Goal: Task Accomplishment & Management: Manage account settings

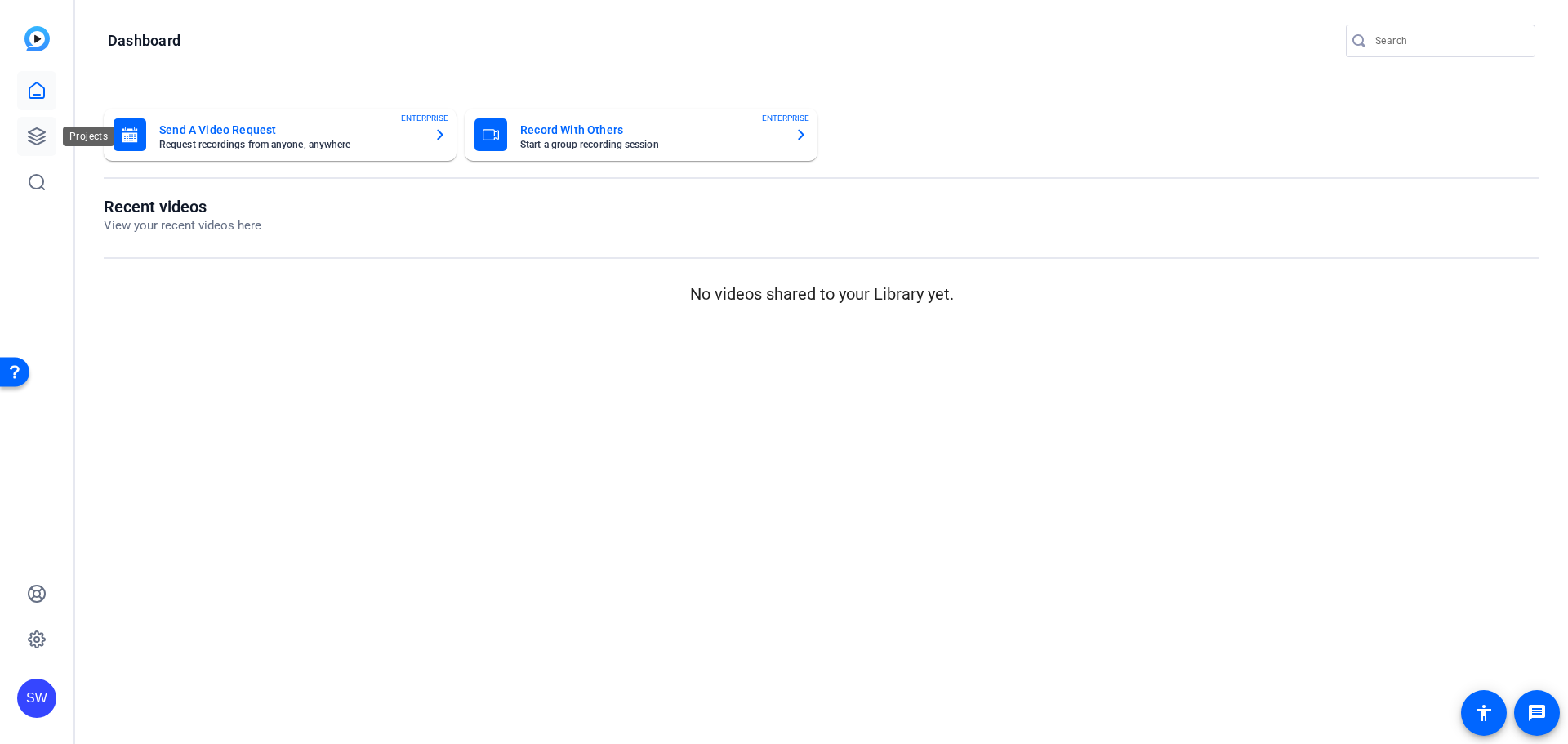
click at [35, 141] on icon at bounding box center [36, 136] width 19 height 19
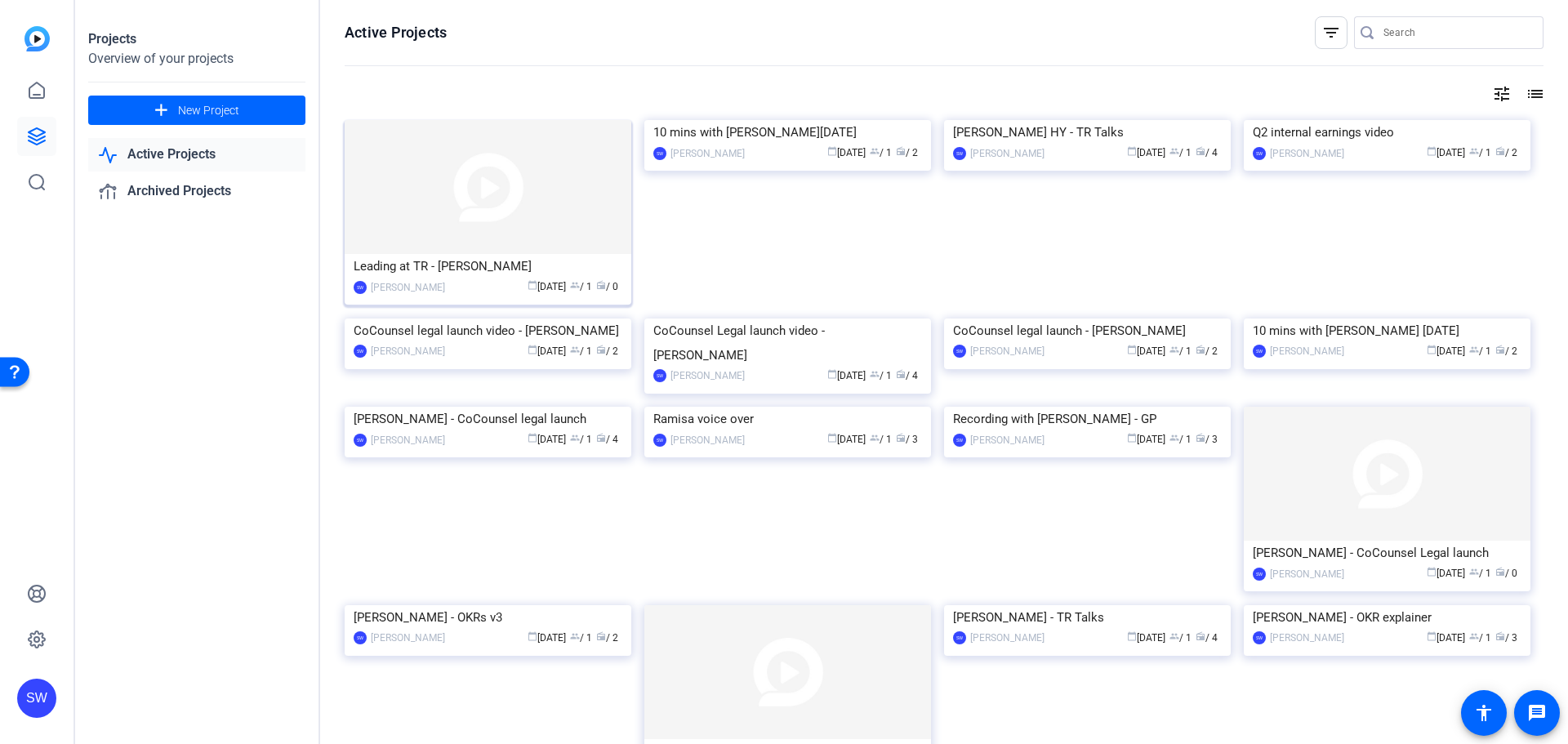
click at [430, 283] on div "[PERSON_NAME]" at bounding box center [408, 287] width 74 height 17
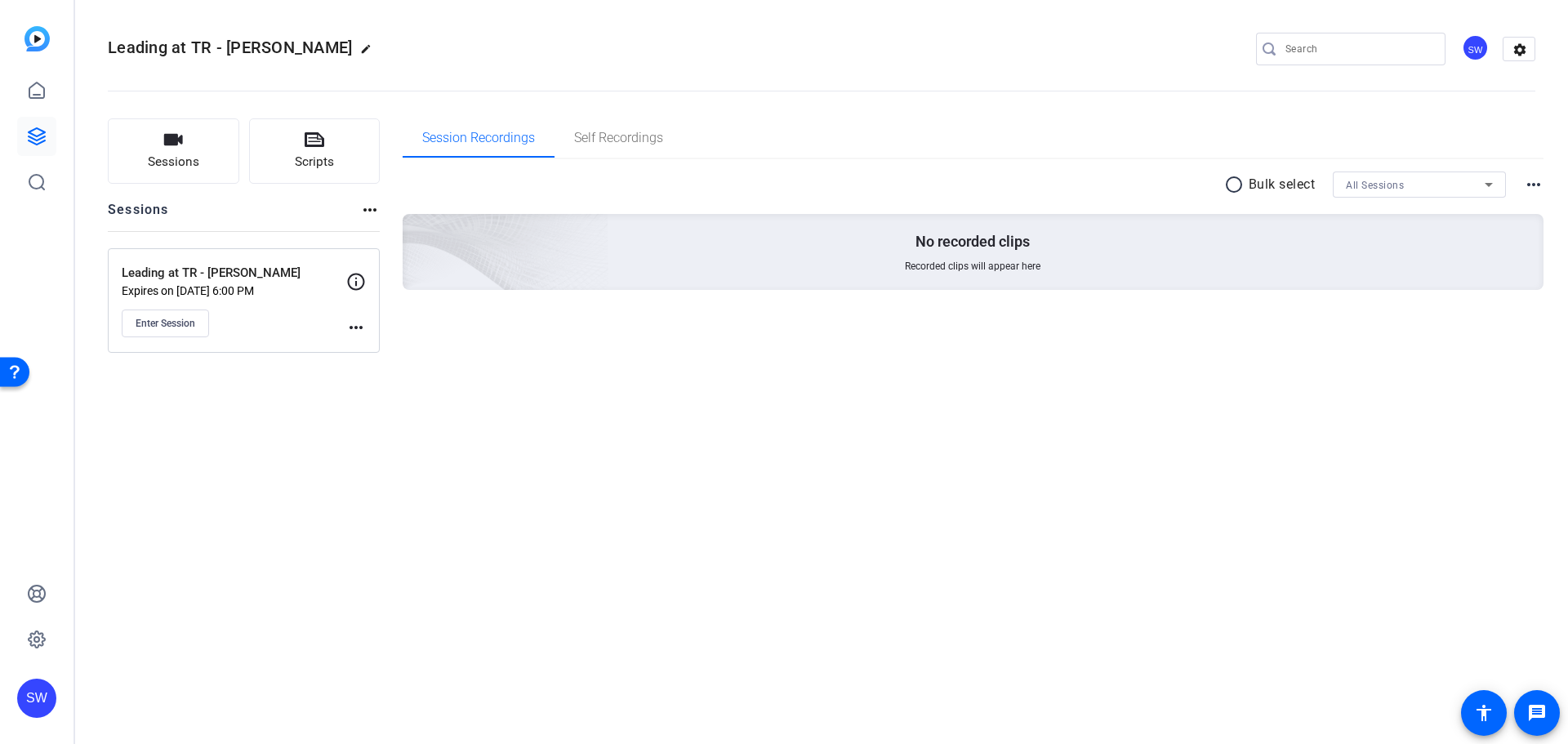
click at [358, 333] on mat-icon "more_horiz" at bounding box center [355, 327] width 19 height 19
click at [372, 371] on span "Archive Session" at bounding box center [396, 371] width 74 height 19
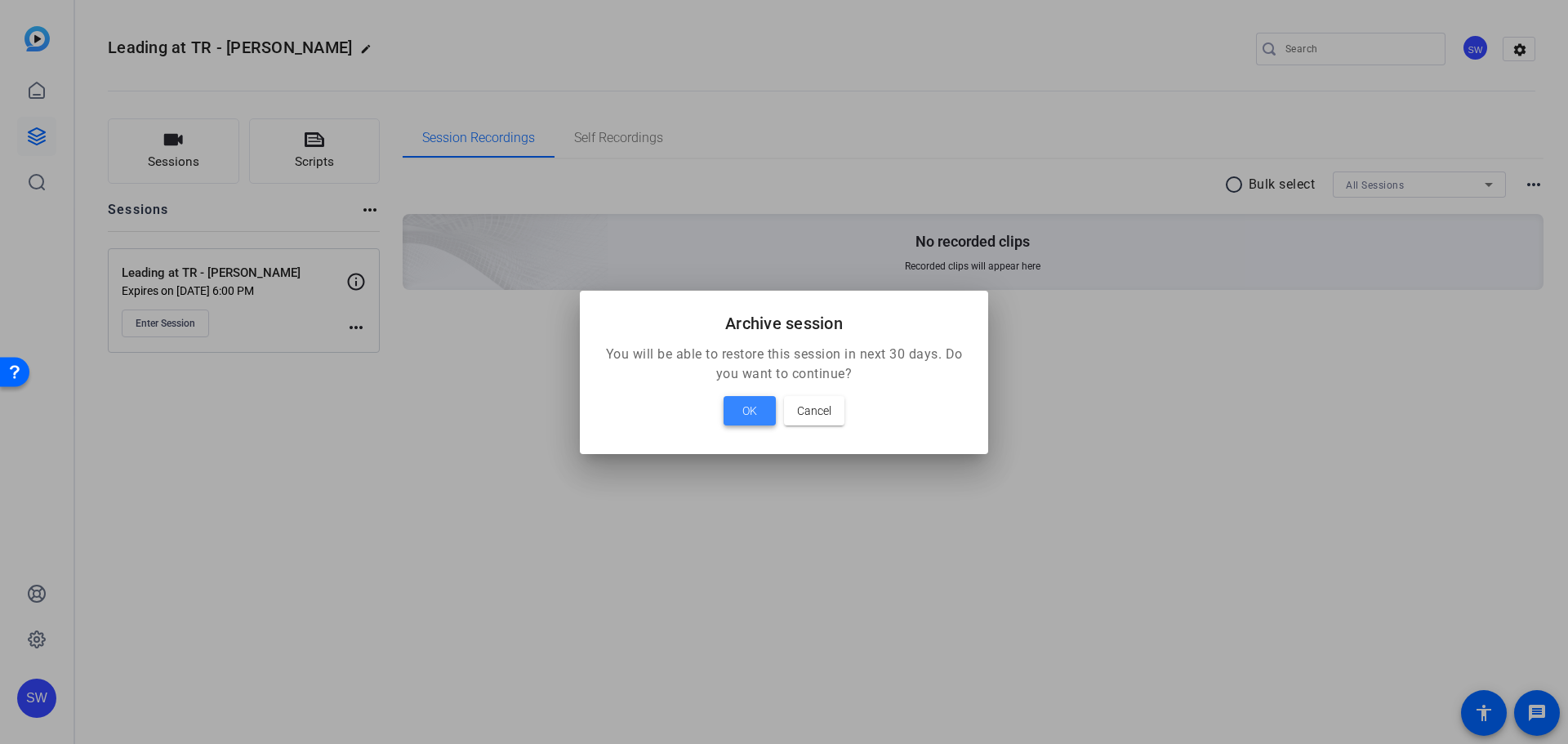
click at [733, 413] on span at bounding box center [749, 411] width 52 height 39
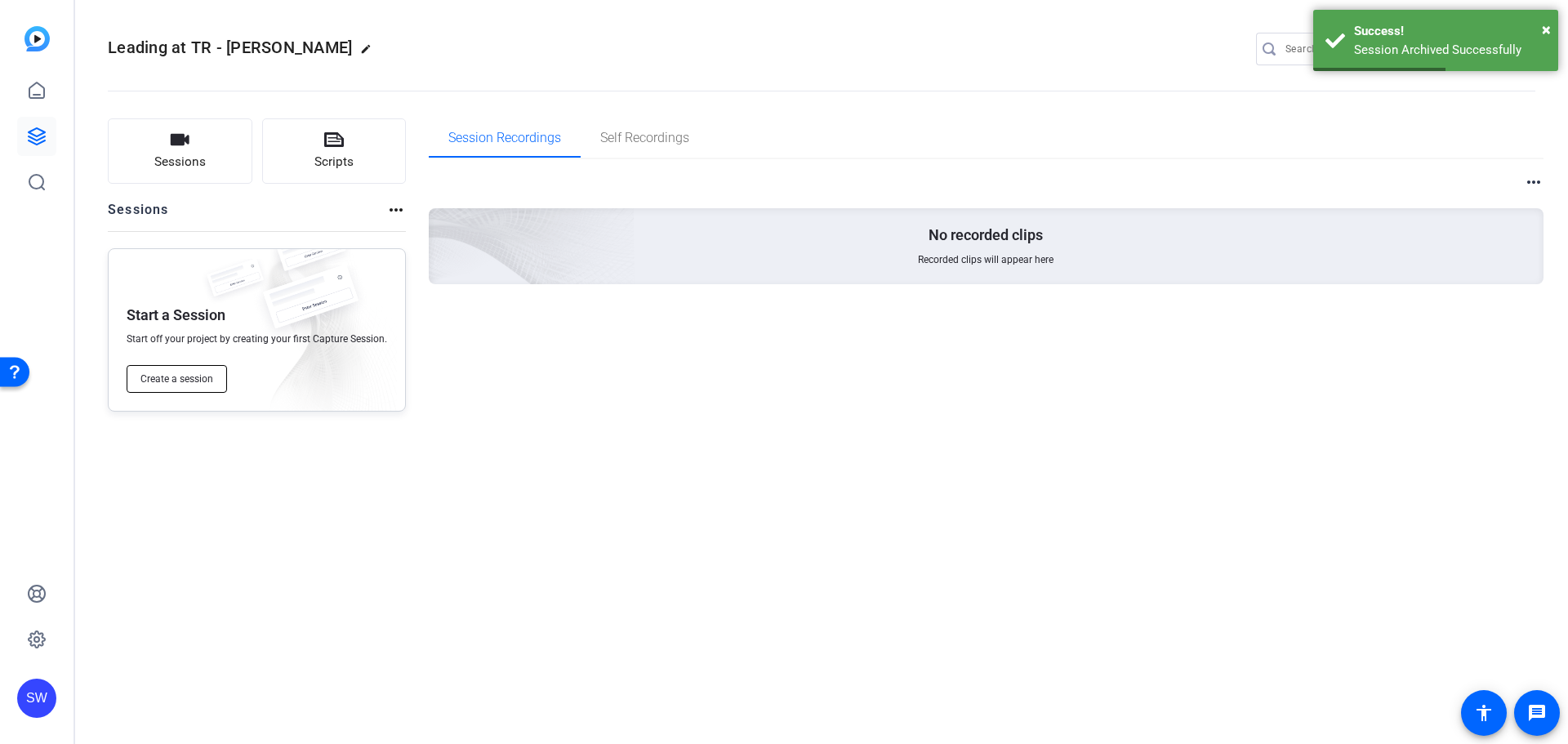
click at [166, 378] on span "Create a session" at bounding box center [176, 379] width 73 height 13
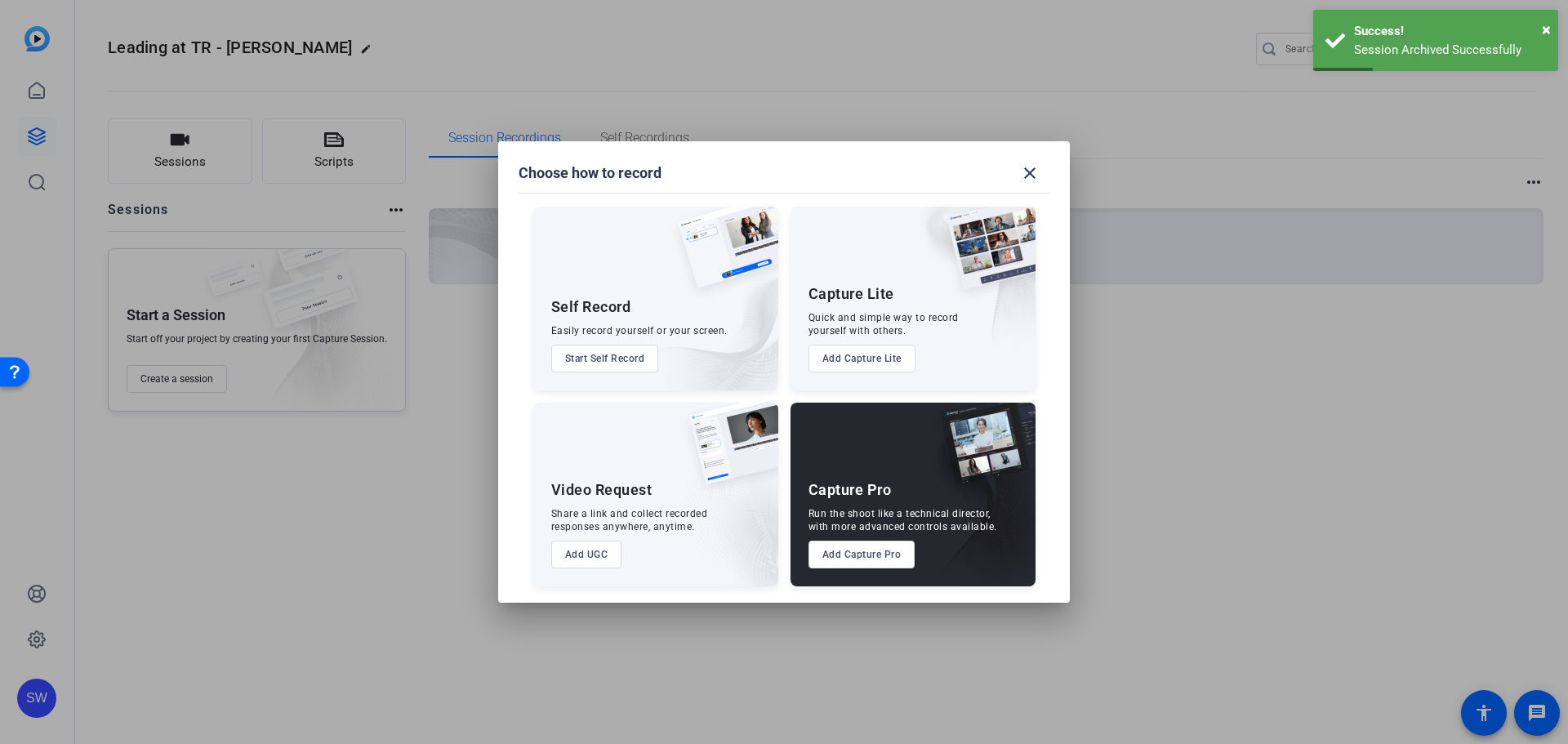
click at [845, 560] on button "Add Capture Pro" at bounding box center [861, 555] width 107 height 28
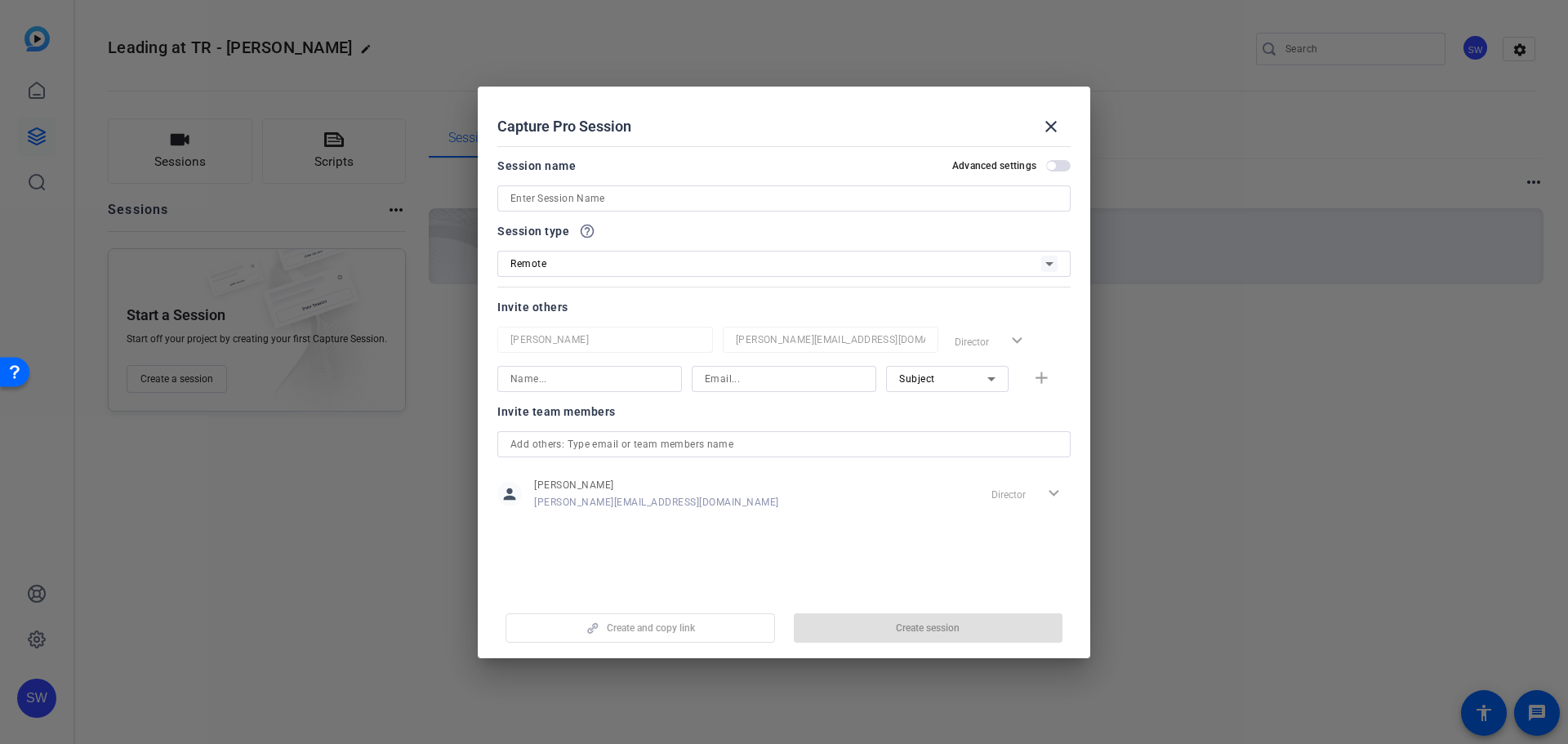
click at [623, 204] on input at bounding box center [784, 197] width 547 height 19
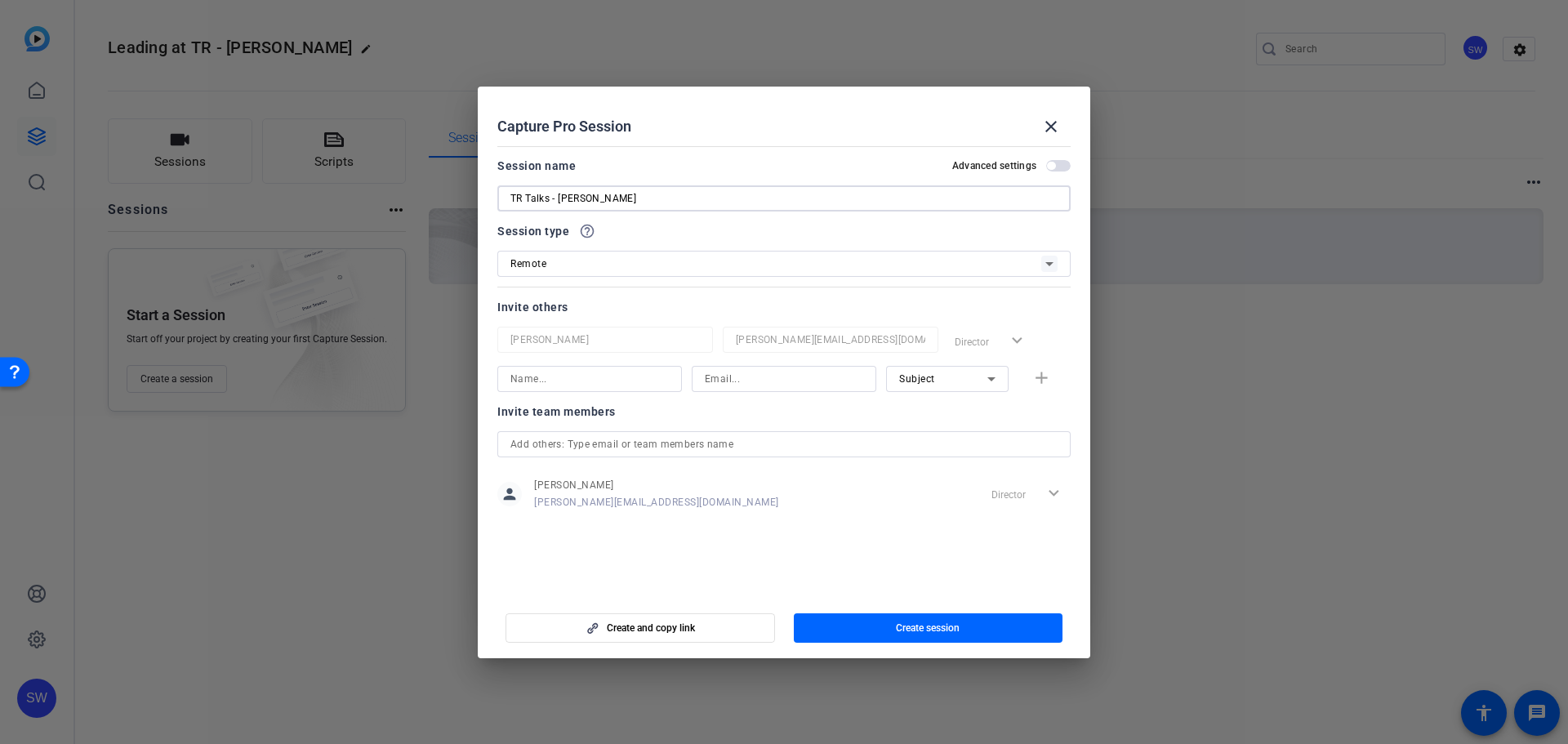
click at [649, 203] on input "TR Talks - [PERSON_NAME]" at bounding box center [784, 197] width 547 height 19
type input "TR Talks - [PERSON_NAME]"
click at [1055, 166] on span "button" at bounding box center [1050, 165] width 8 height 8
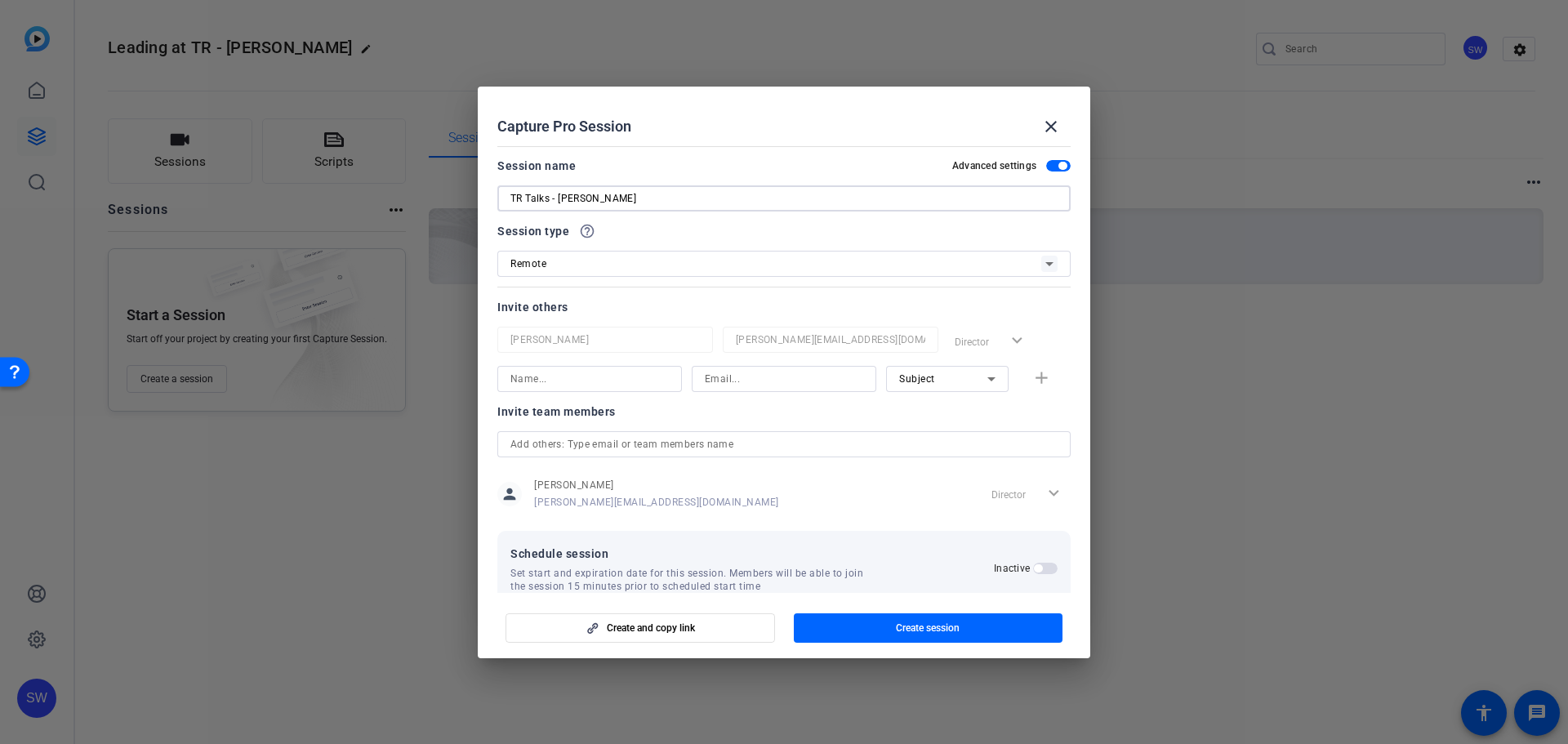
drag, startPoint x: 673, startPoint y: 196, endPoint x: 479, endPoint y: 194, distance: 194.0
click at [479, 194] on mat-dialog-content "Session name Advanced settings TR Talks - [PERSON_NAME] Session type help_outli…" at bounding box center [783, 366] width 612 height 454
click at [1026, 258] on div "Remote" at bounding box center [776, 264] width 531 height 20
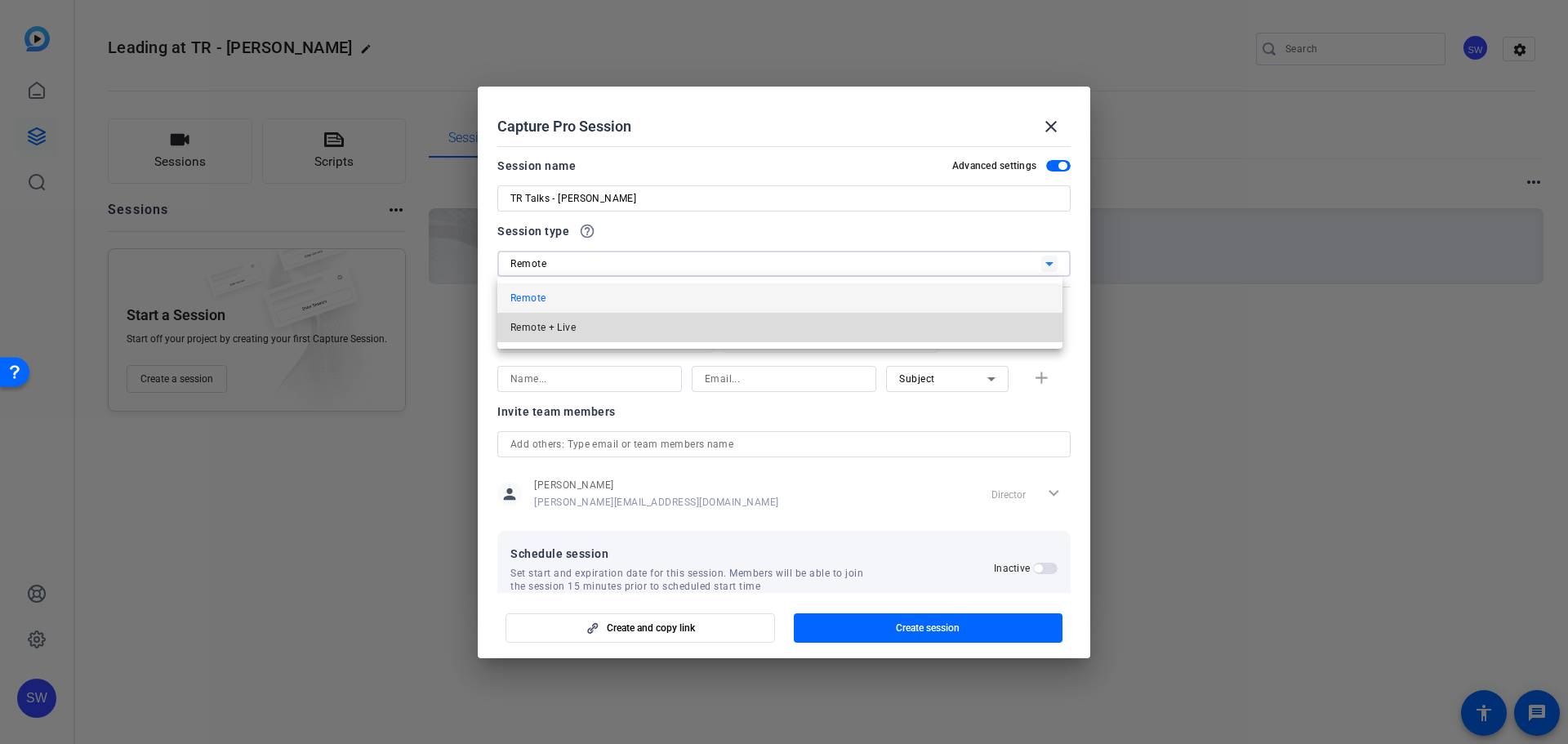
click at [606, 336] on mat-option "Remote + Live" at bounding box center [779, 328] width 565 height 29
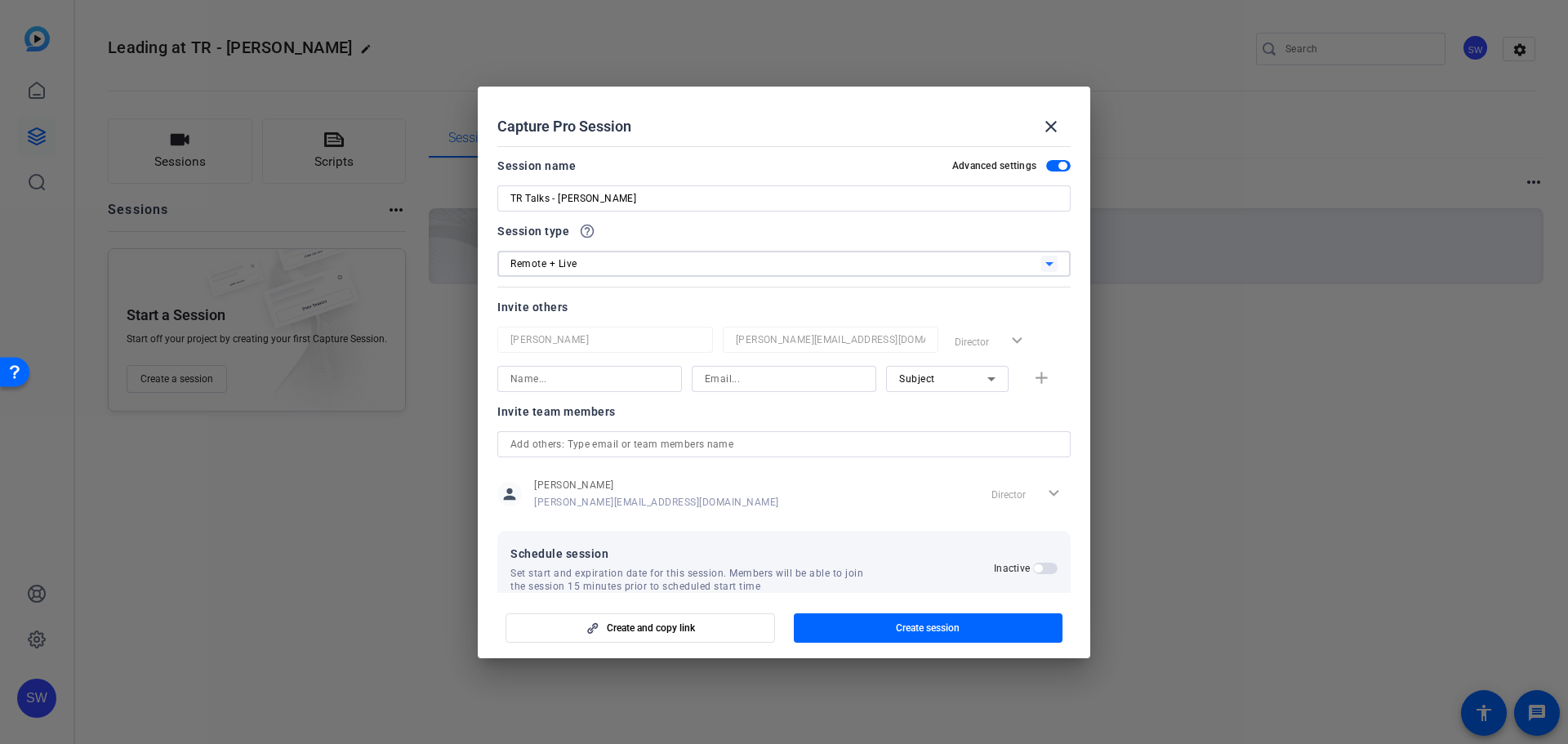
click at [613, 380] on input at bounding box center [589, 378] width 159 height 19
type input "[PERSON_NAME]"
click at [723, 378] on input at bounding box center [784, 378] width 159 height 19
paste input "[PERSON_NAME][EMAIL_ADDRESS][DOMAIN_NAME]"
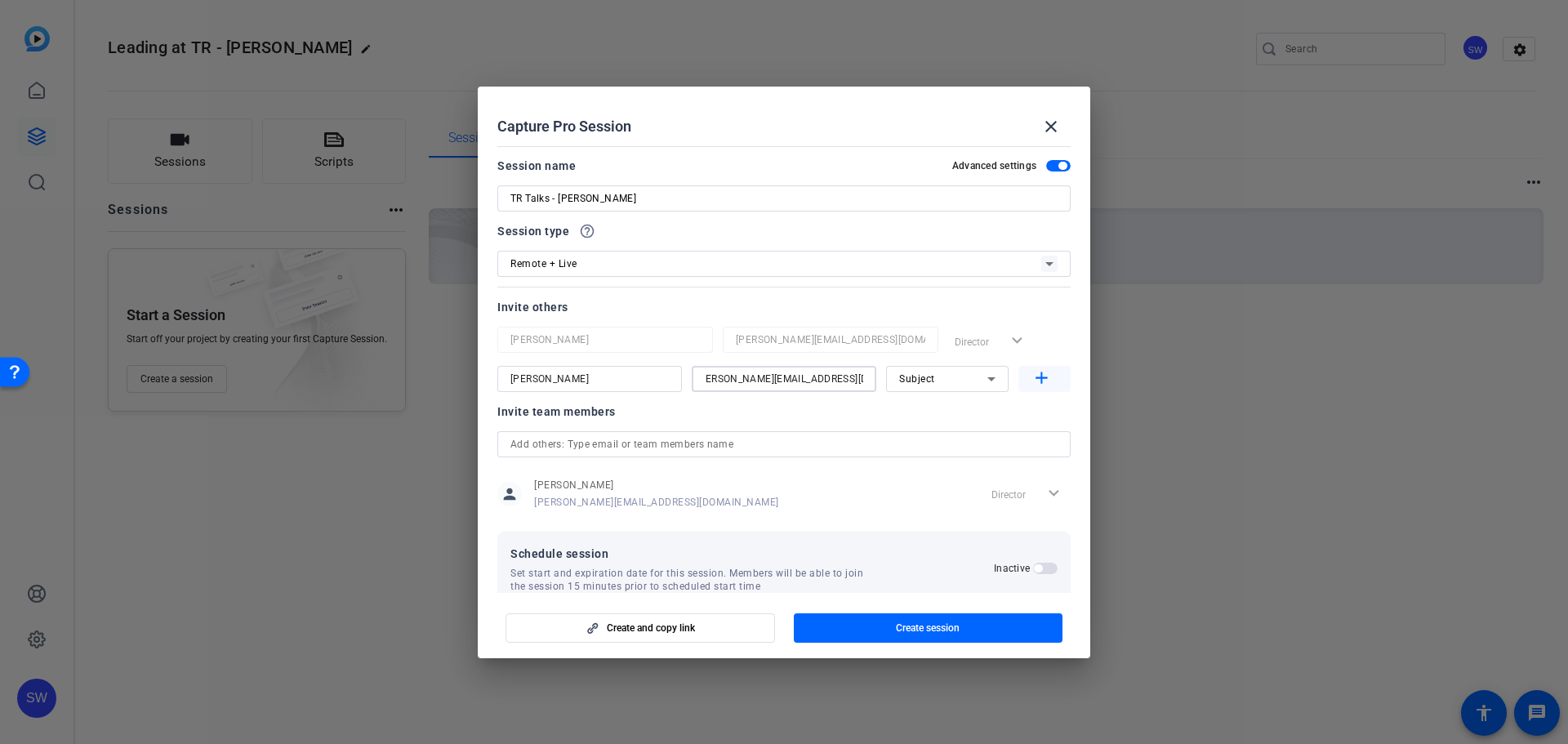
type input "[PERSON_NAME][EMAIL_ADDRESS][DOMAIN_NAME]"
click at [1041, 381] on mat-icon "add" at bounding box center [1041, 378] width 20 height 20
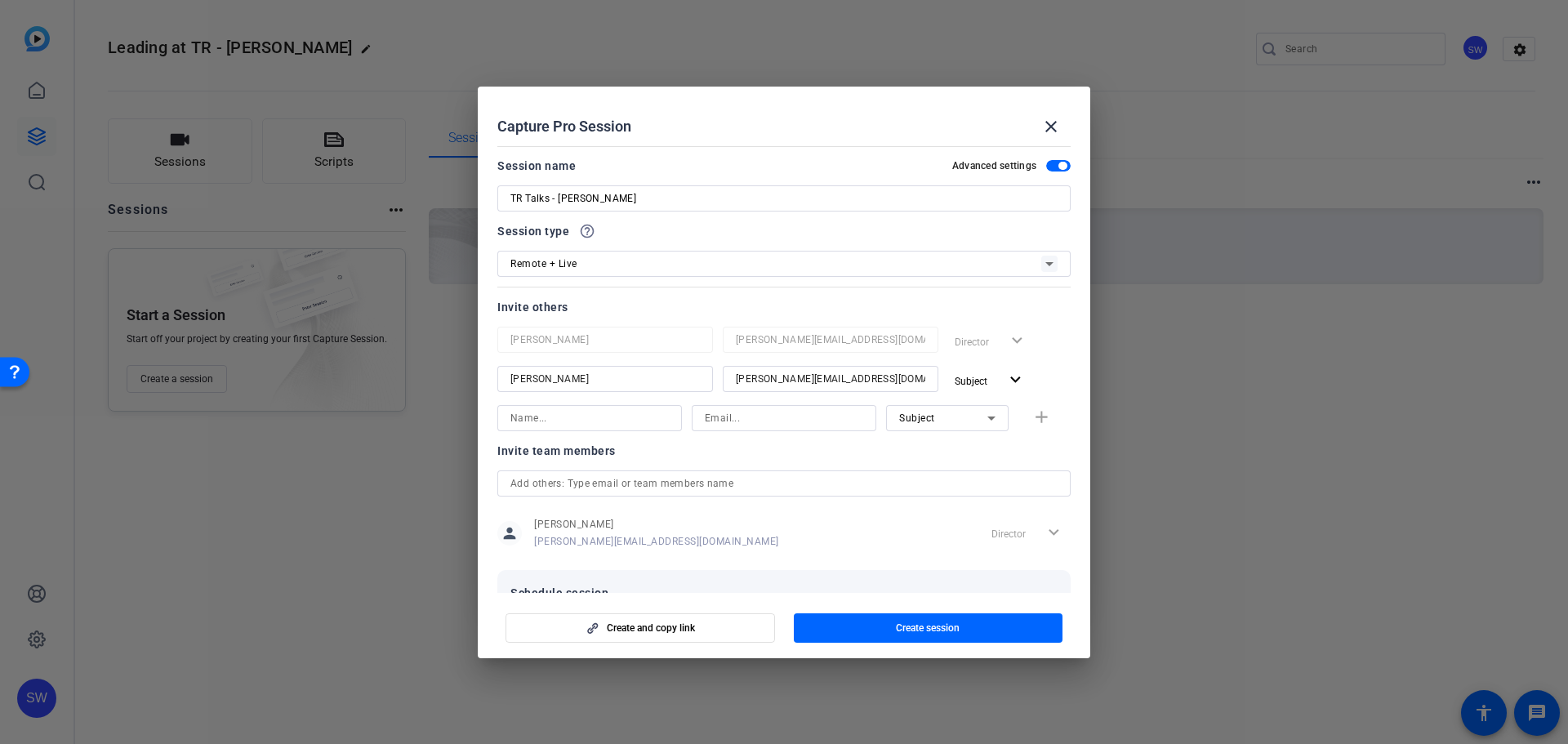
click at [526, 418] on input at bounding box center [589, 418] width 159 height 19
type input "[PERSON_NAME]"
type input "[EMAIL_ADDRESS][PERSON_NAME][DOMAIN_NAME]"
click at [1031, 414] on mat-icon "add" at bounding box center [1041, 418] width 20 height 20
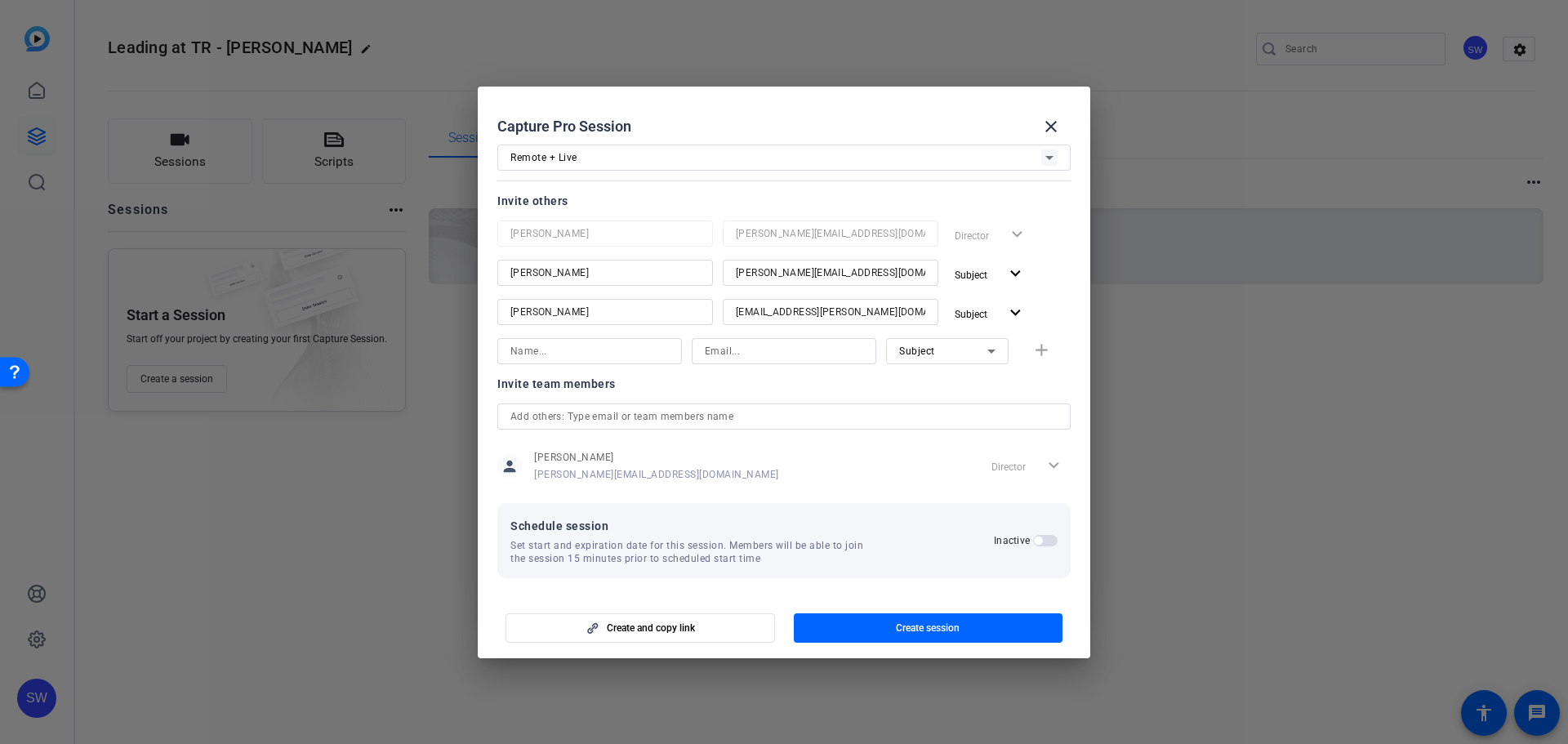
scroll to position [109, 0]
click at [1002, 541] on h2 "Inactive" at bounding box center [1011, 537] width 36 height 13
click at [1033, 541] on button "Inactive" at bounding box center [1045, 537] width 25 height 11
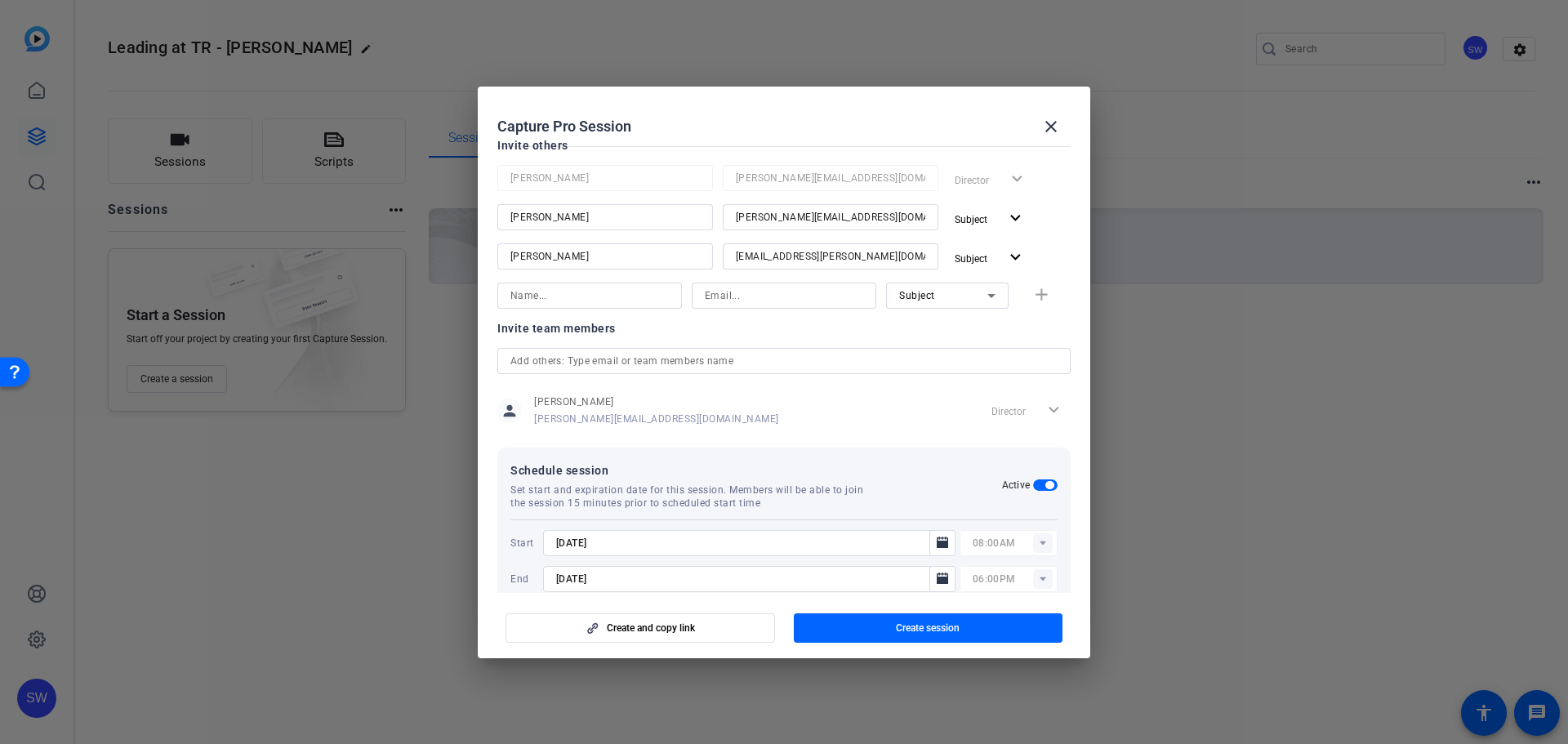
scroll to position [192, 0]
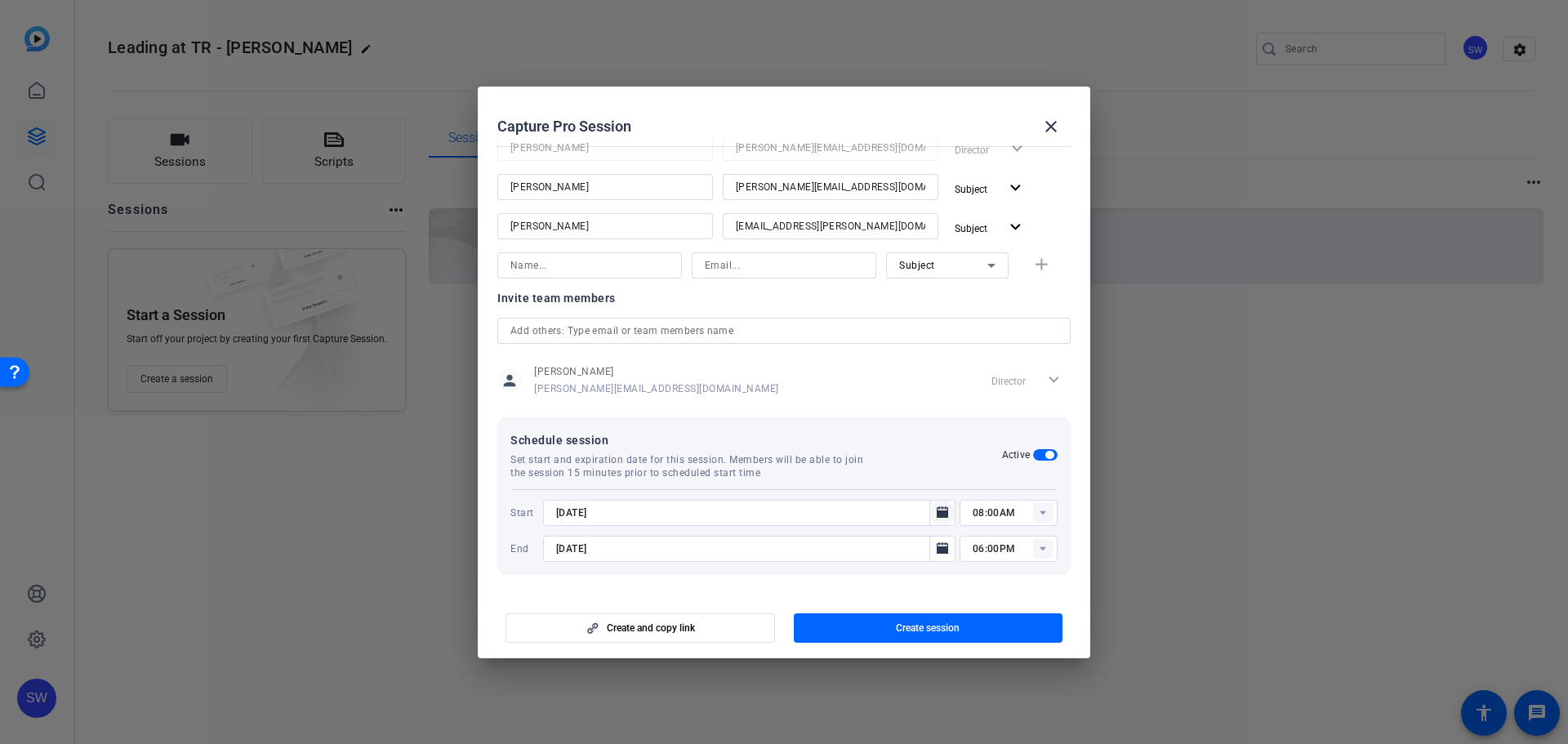
click at [936, 520] on icon "Open calendar" at bounding box center [942, 513] width 13 height 19
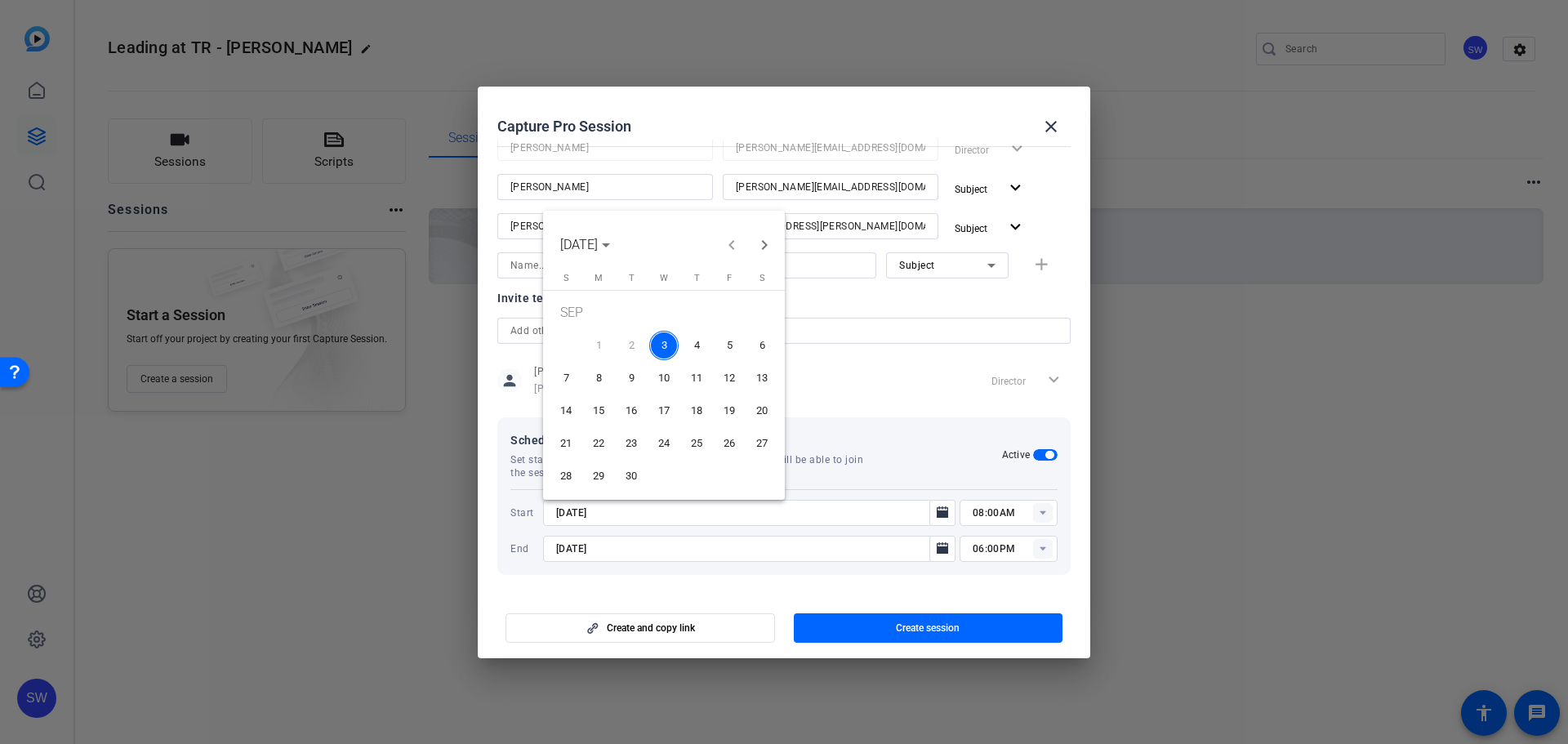
click at [698, 354] on span "4" at bounding box center [697, 345] width 29 height 29
type input "[DATE]"
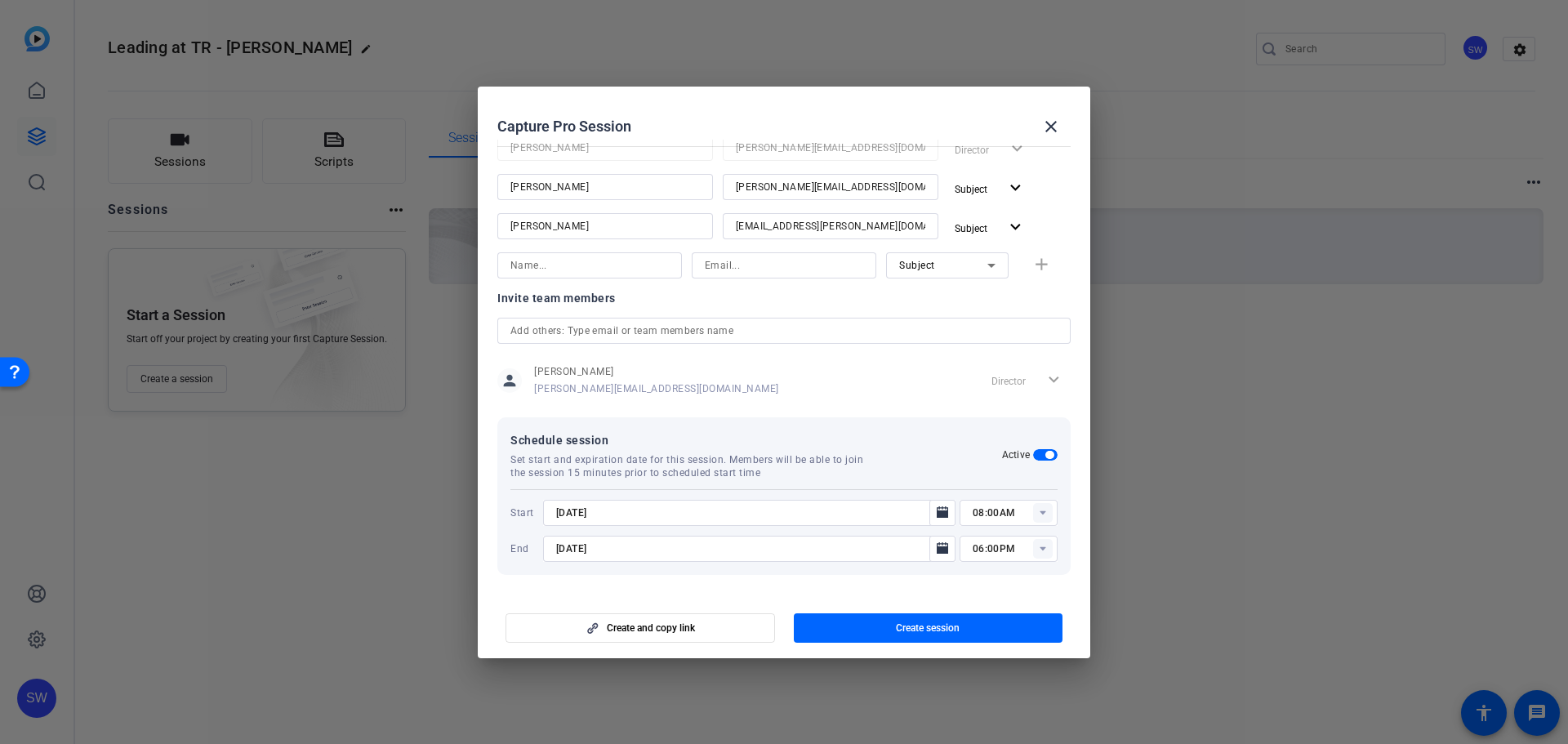
click at [1036, 516] on rect at bounding box center [1042, 513] width 19 height 19
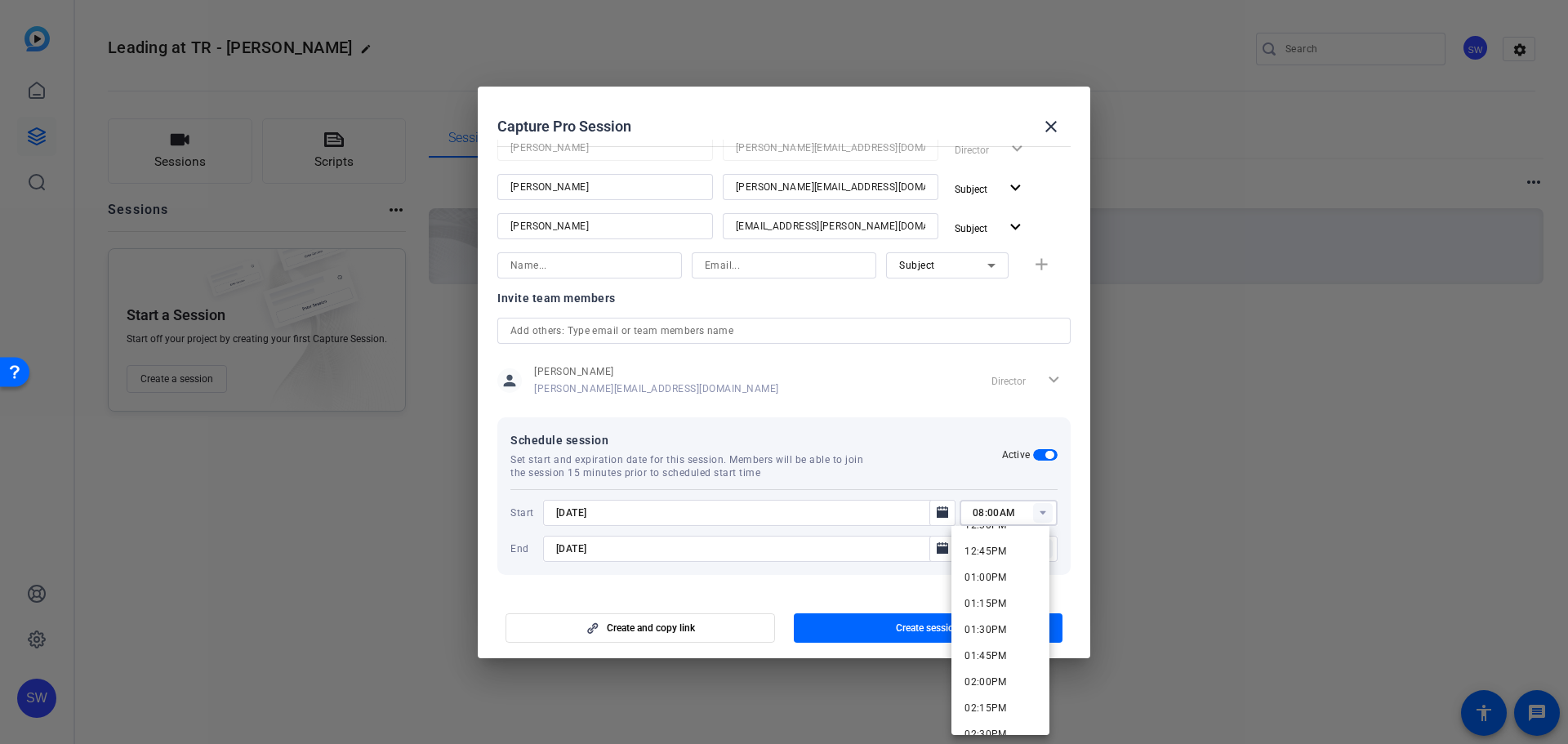
scroll to position [1389, 0]
click at [1000, 623] on span "02:00PM" at bounding box center [985, 621] width 42 height 11
type input "02:00PM"
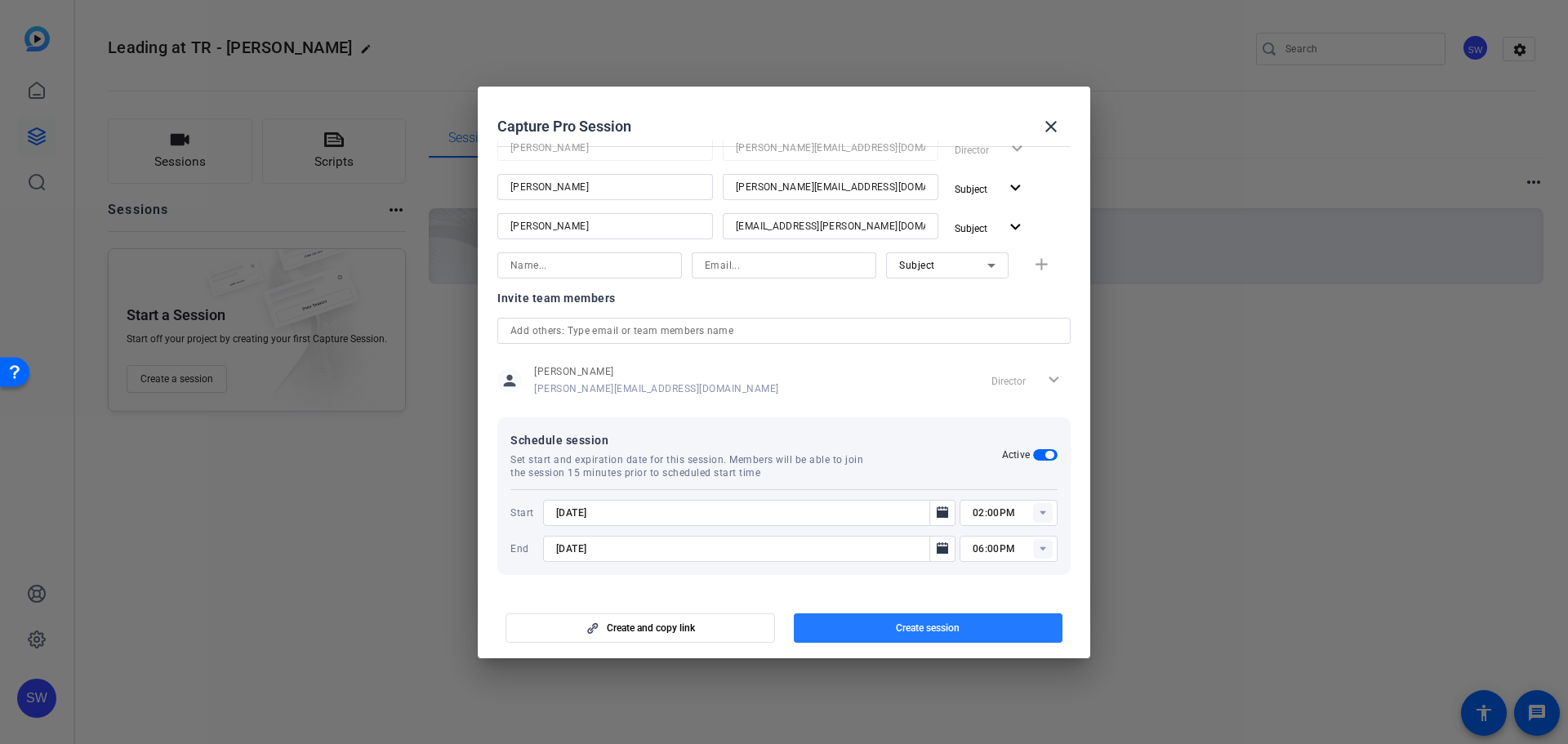
click at [937, 637] on span "button" at bounding box center [927, 628] width 269 height 39
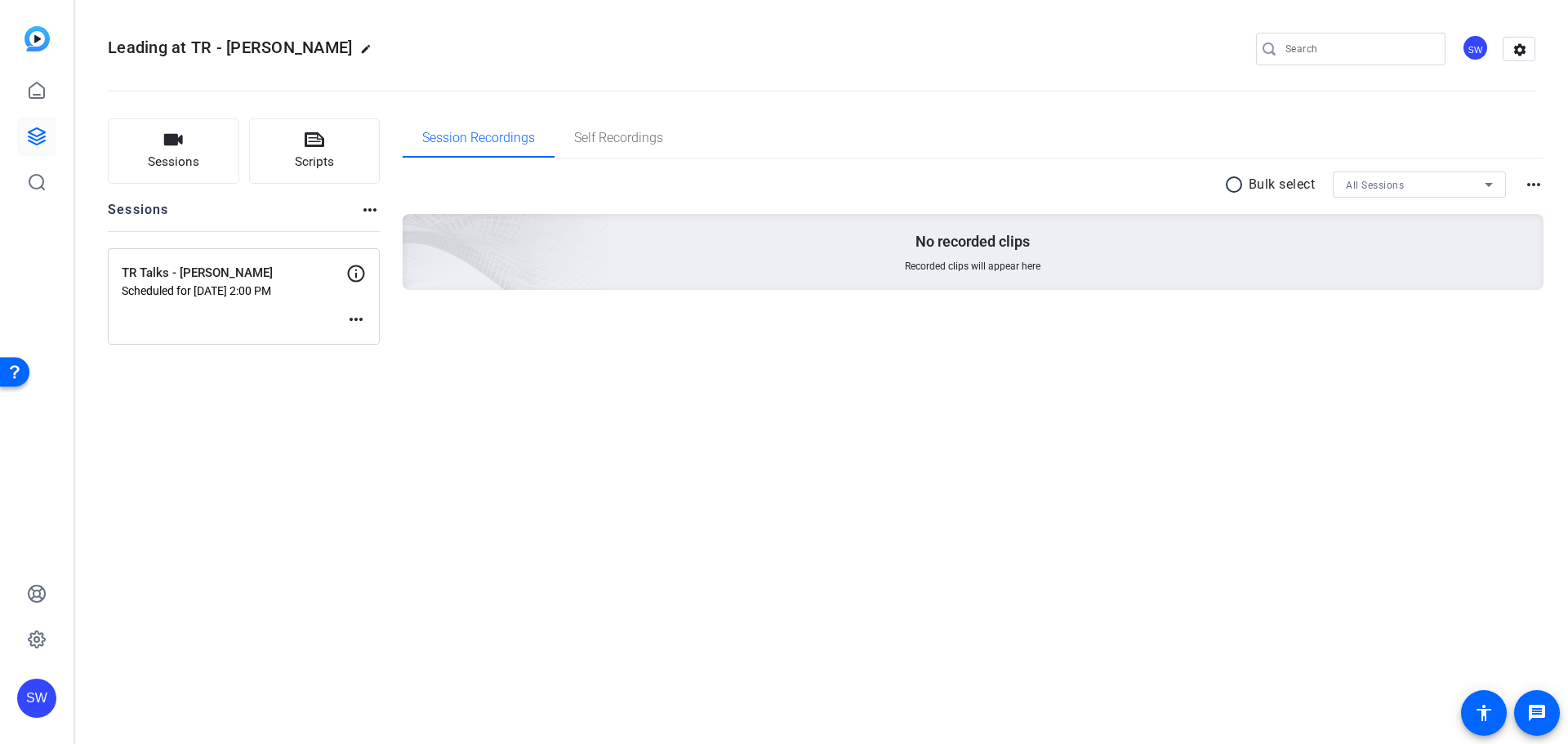
click at [362, 314] on mat-icon "more_horiz" at bounding box center [355, 319] width 19 height 19
click at [380, 347] on span "Edit Session" at bounding box center [396, 344] width 74 height 19
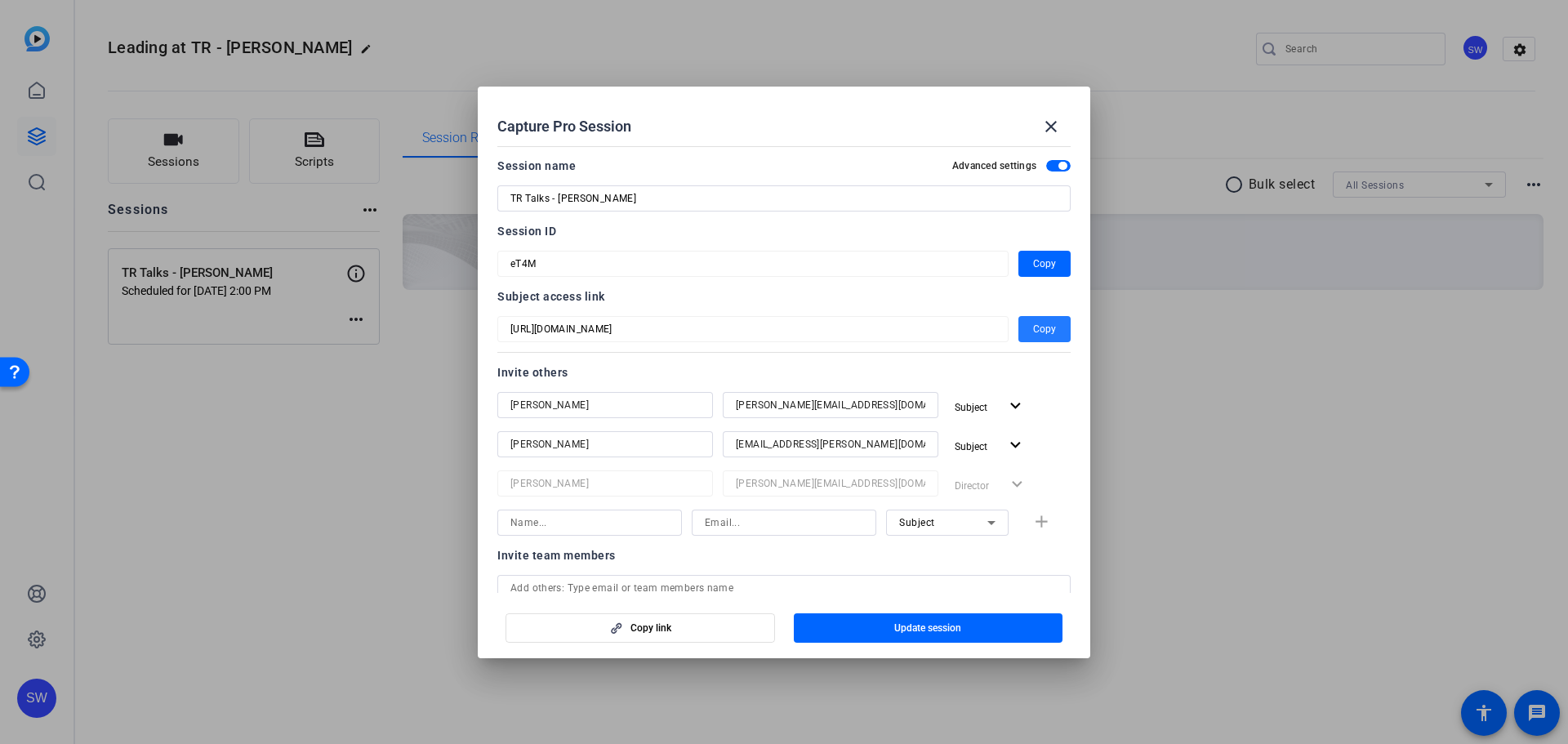
click at [1033, 322] on span "Copy" at bounding box center [1044, 329] width 23 height 19
click at [1047, 126] on mat-icon "close" at bounding box center [1050, 126] width 19 height 19
